Goal: Navigation & Orientation: Go to known website

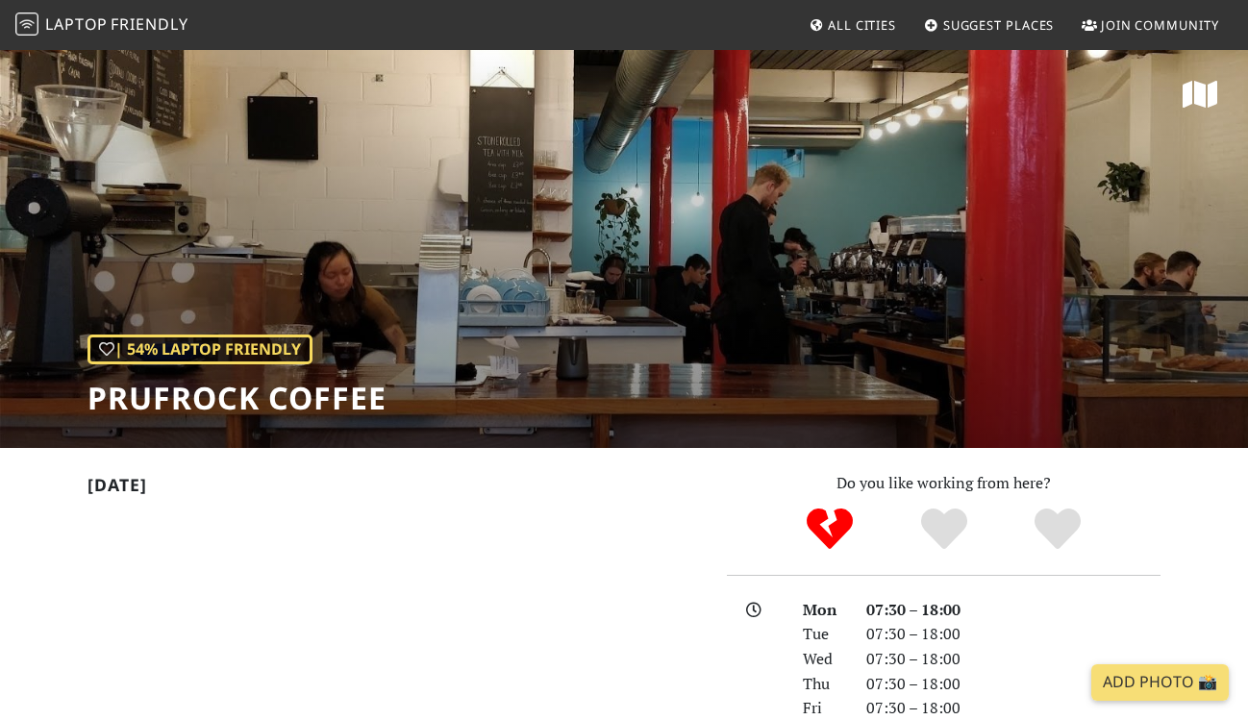
click at [81, 29] on span "Laptop" at bounding box center [76, 23] width 63 height 21
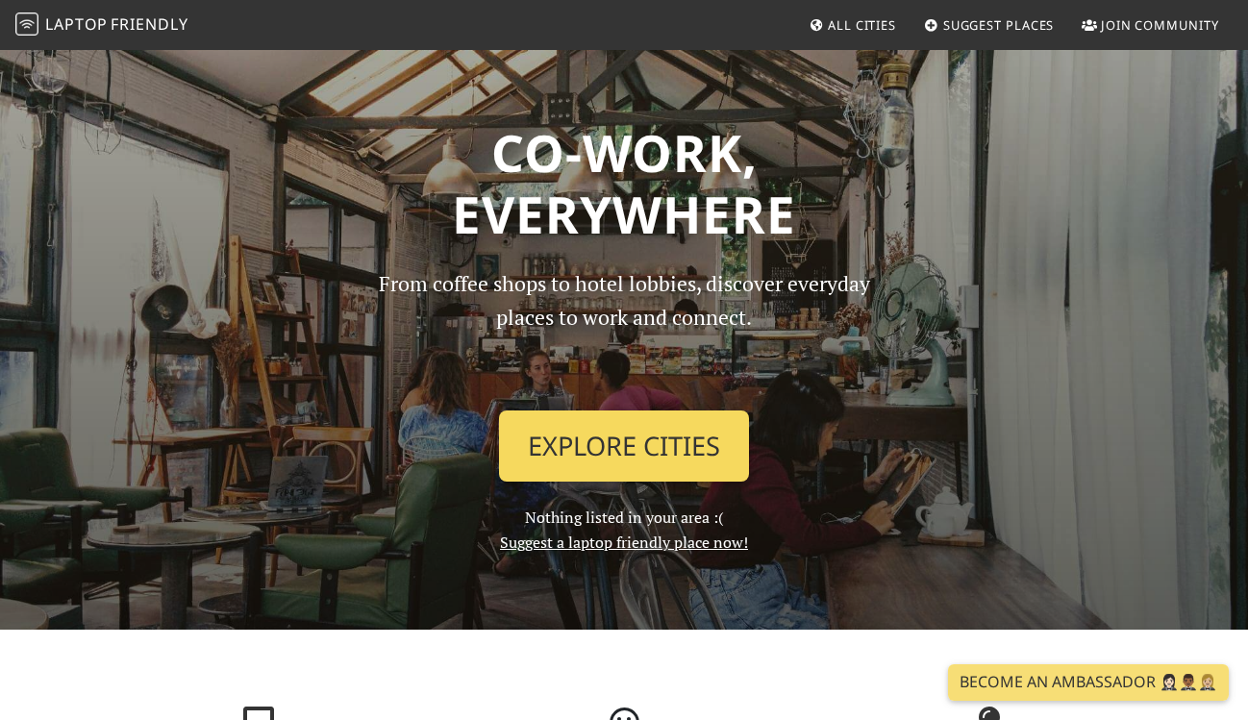
click at [600, 443] on link "Explore Cities" at bounding box center [624, 446] width 250 height 71
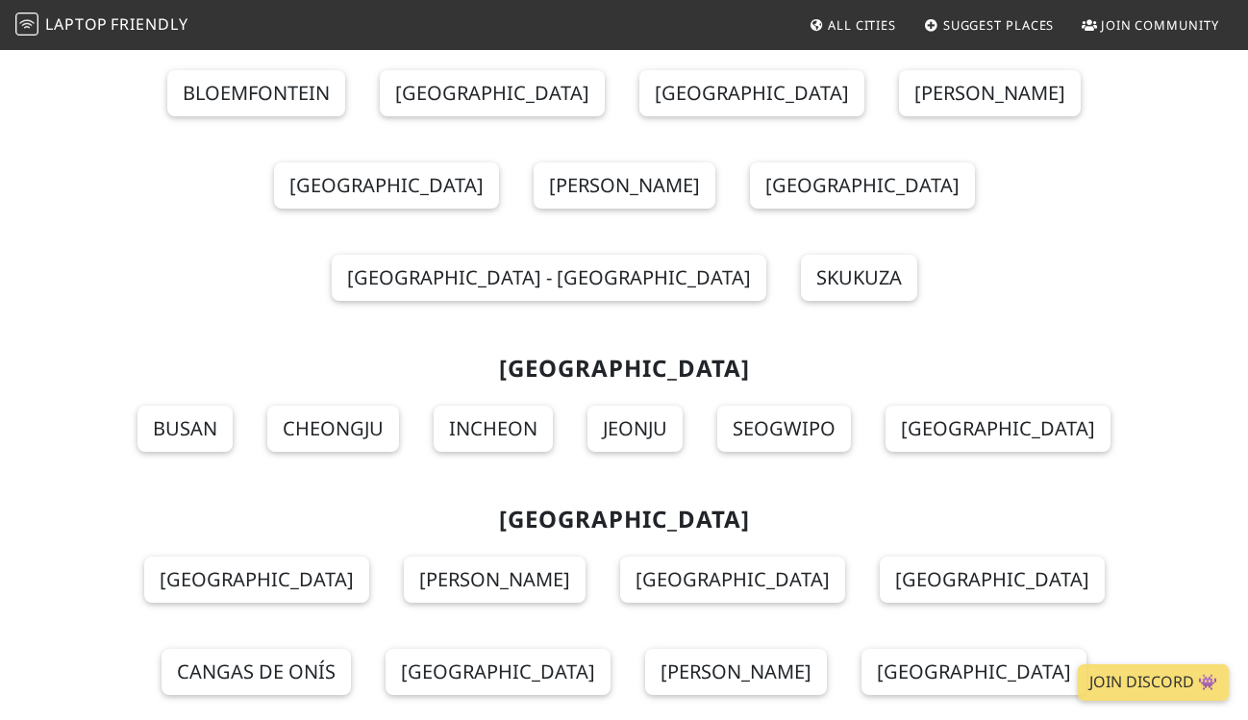
scroll to position [20456, 0]
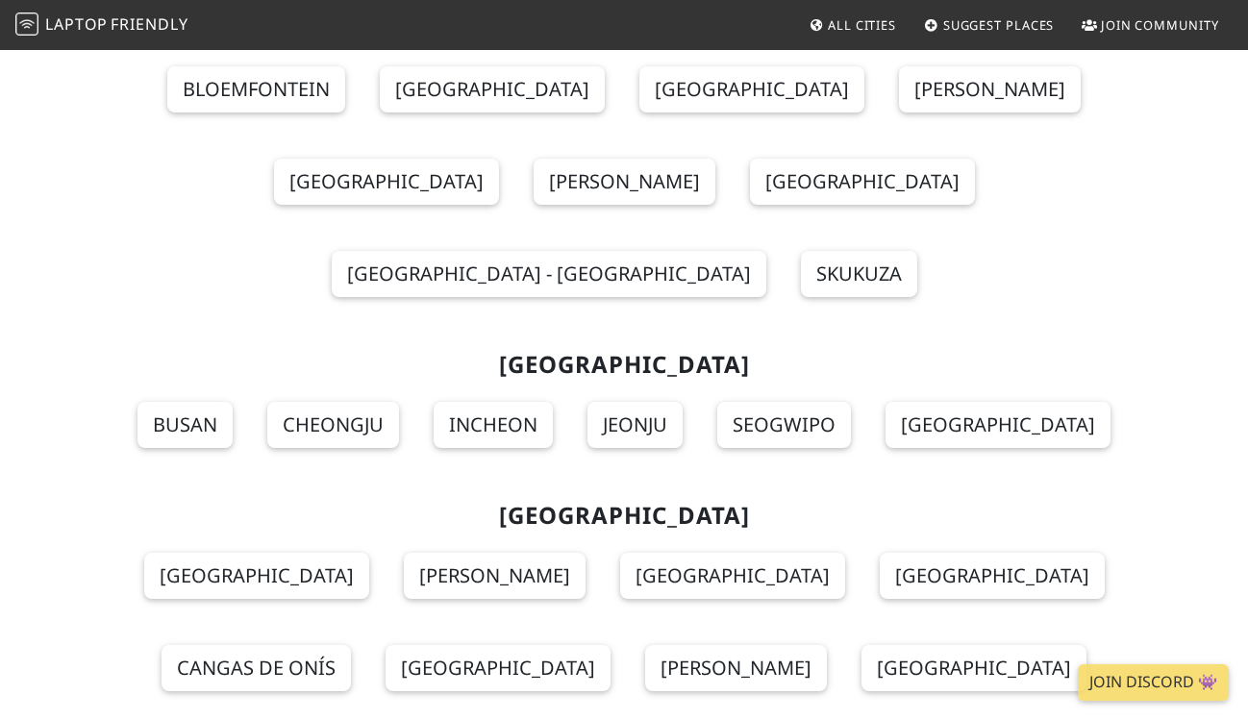
click at [103, 25] on span "Laptop" at bounding box center [76, 23] width 63 height 21
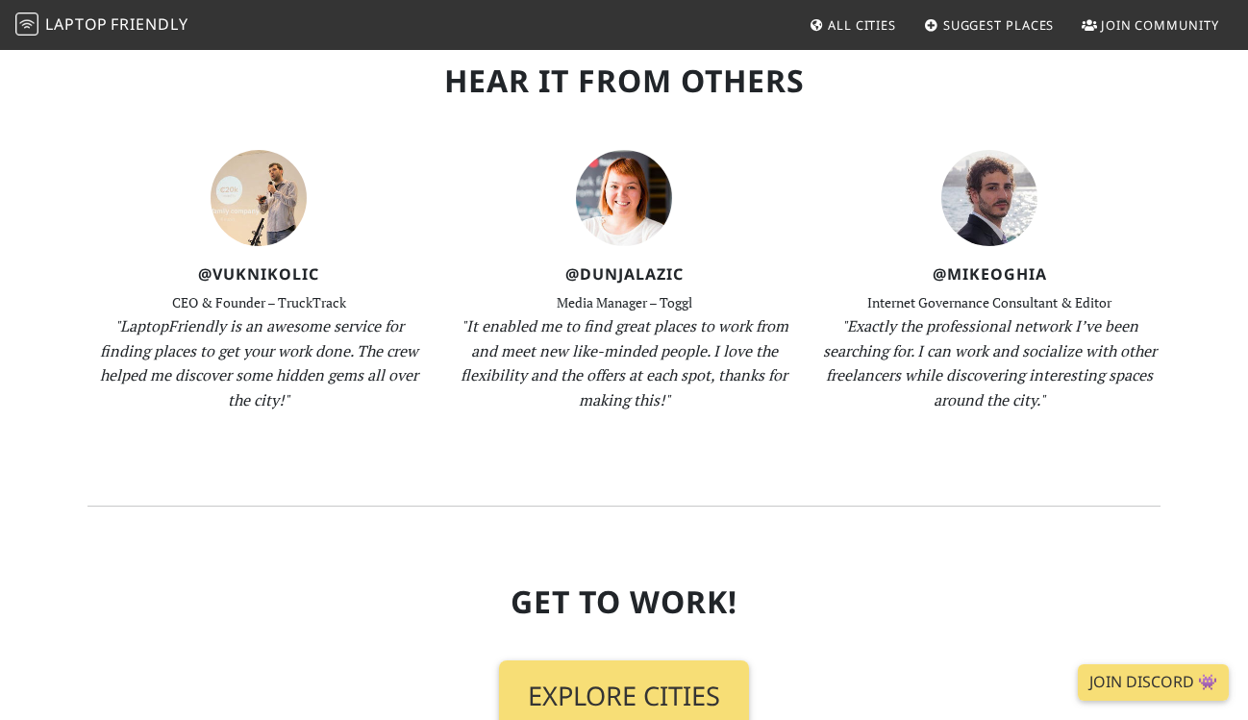
scroll to position [2273, 0]
